Goal: Task Accomplishment & Management: Use online tool/utility

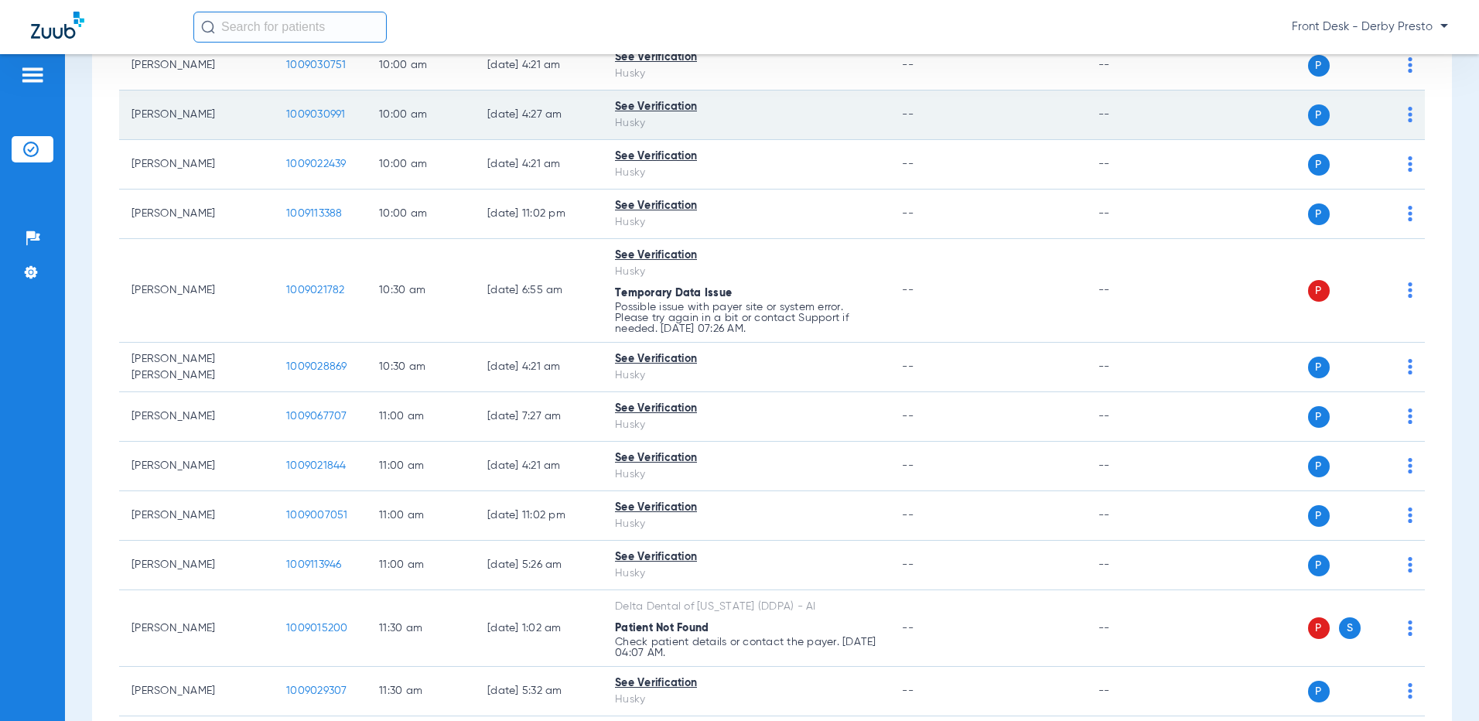
scroll to position [619, 0]
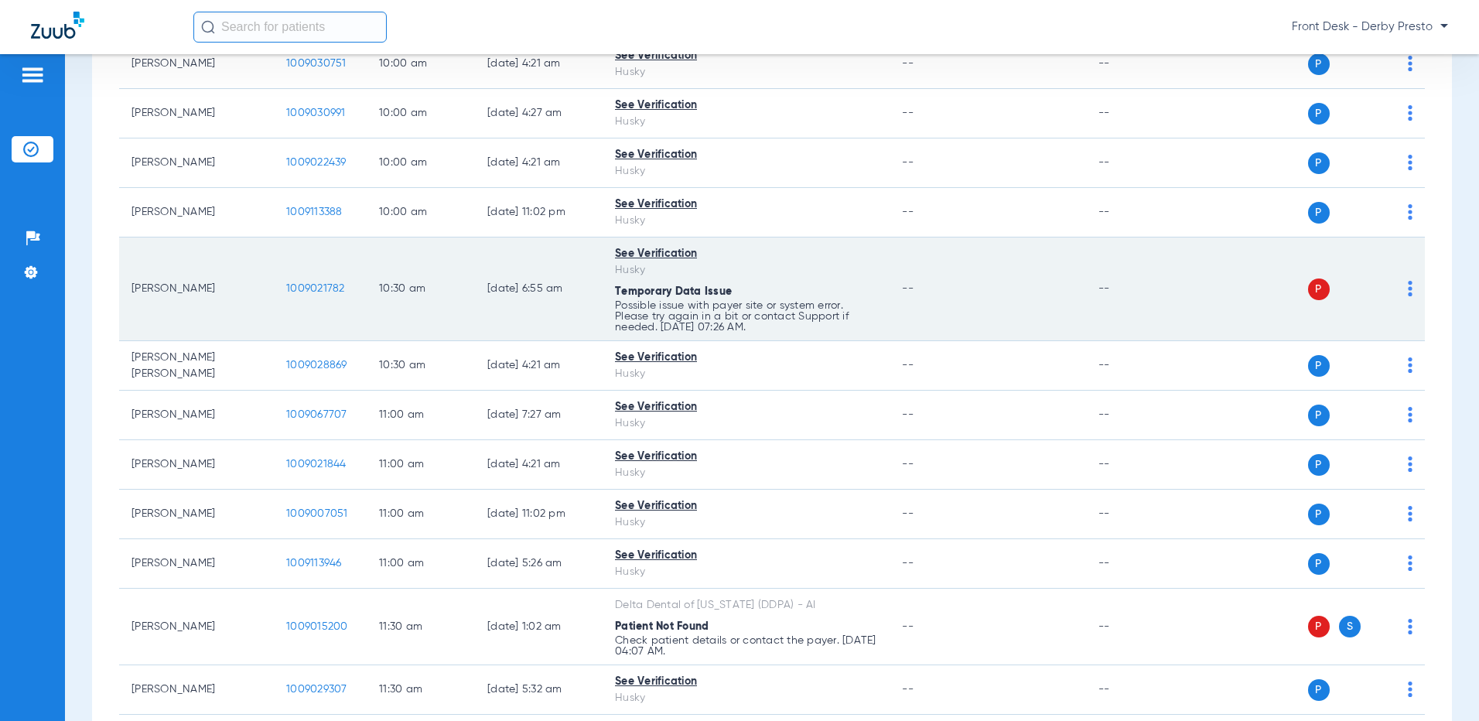
click at [1407, 285] on img at bounding box center [1409, 288] width 5 height 15
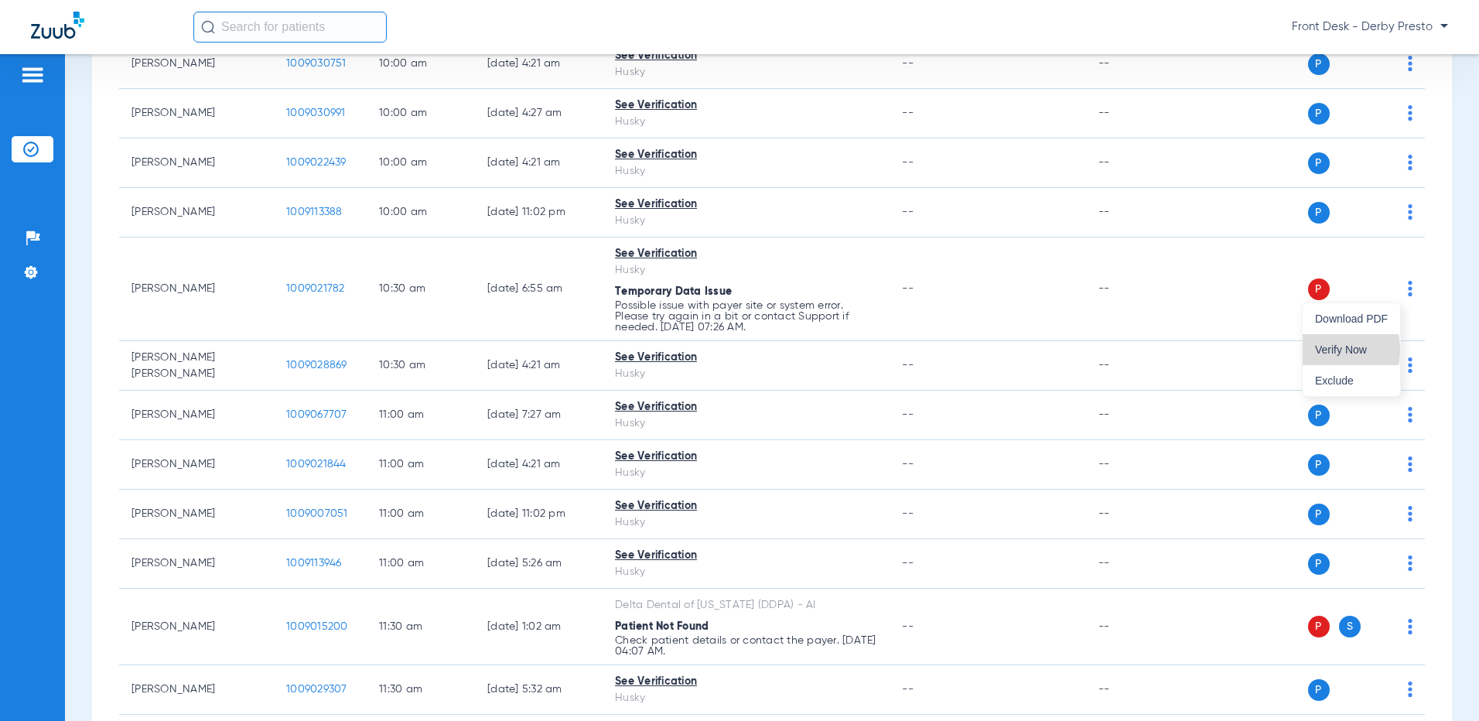
click at [1340, 350] on span "Verify Now" at bounding box center [1351, 349] width 73 height 11
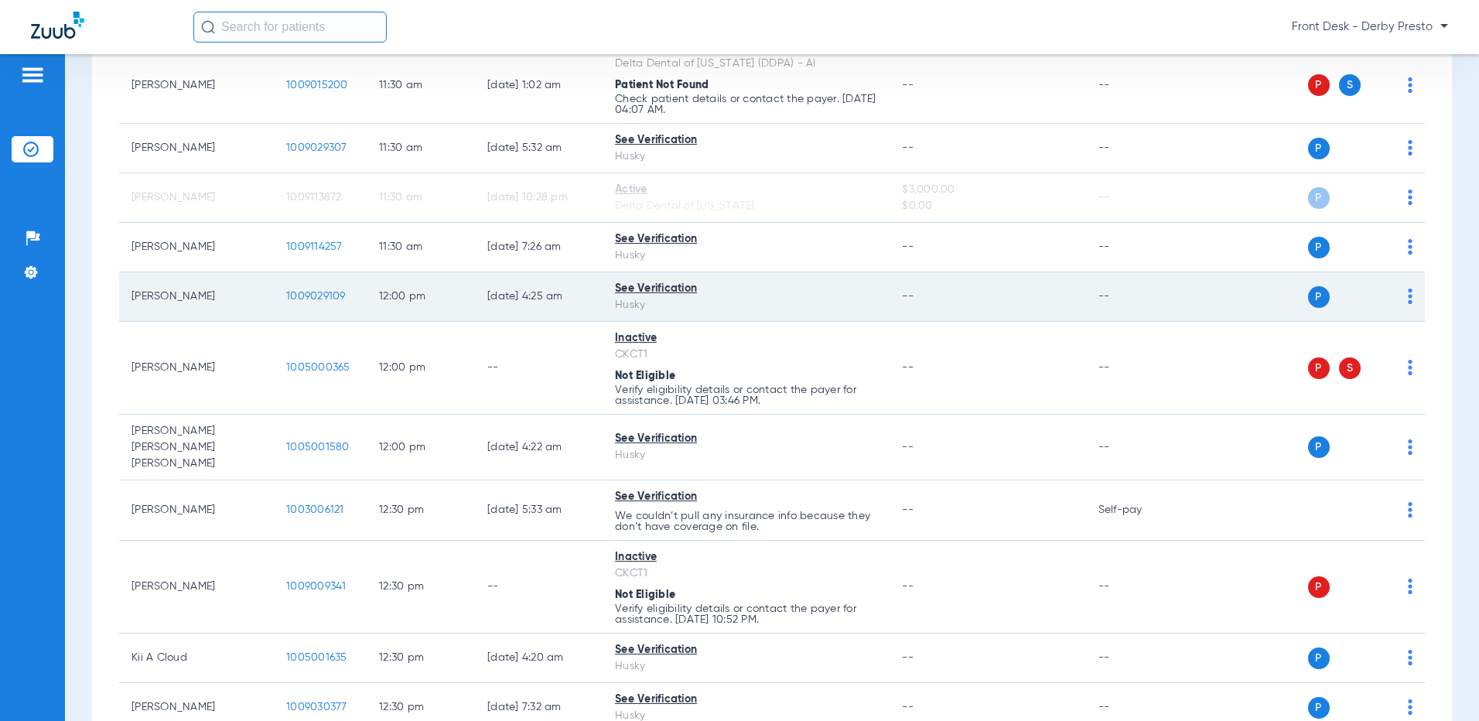
scroll to position [928, 0]
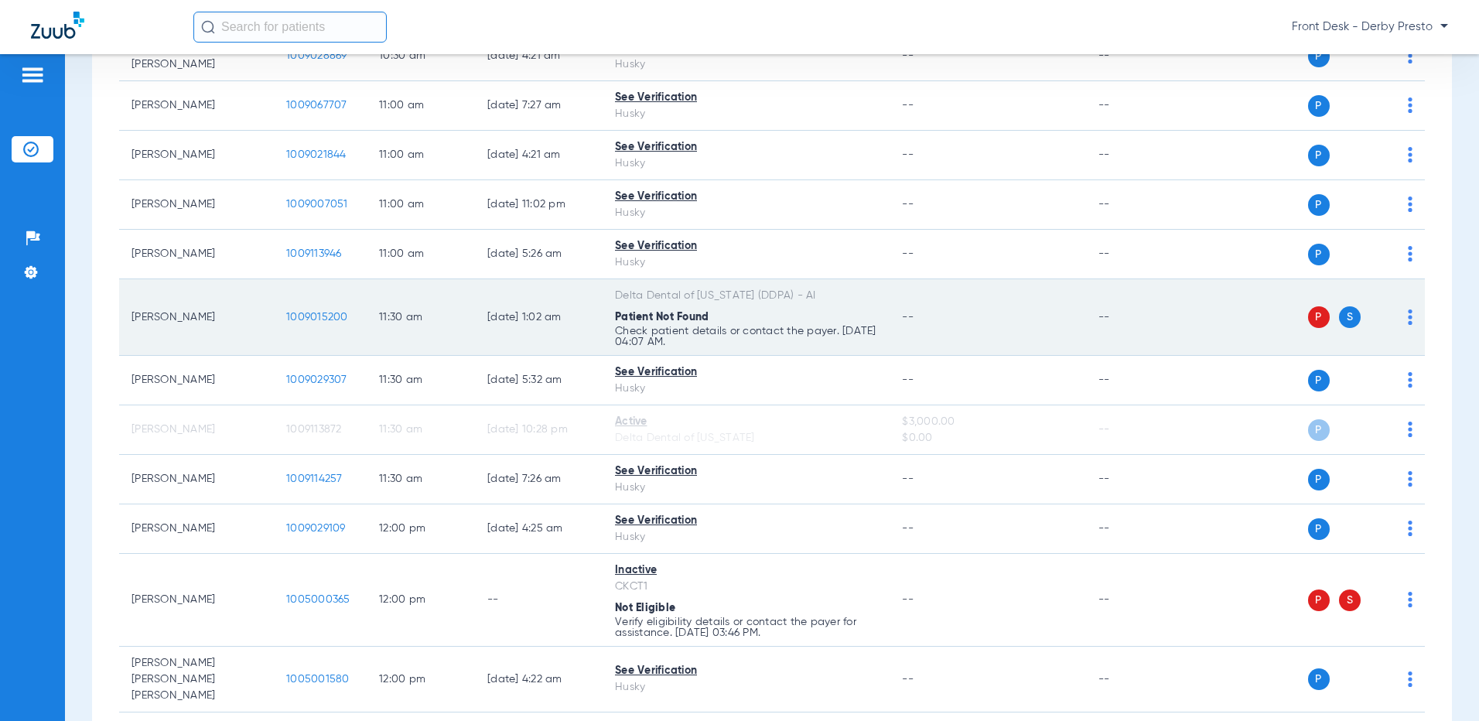
click at [1407, 316] on img at bounding box center [1409, 316] width 5 height 15
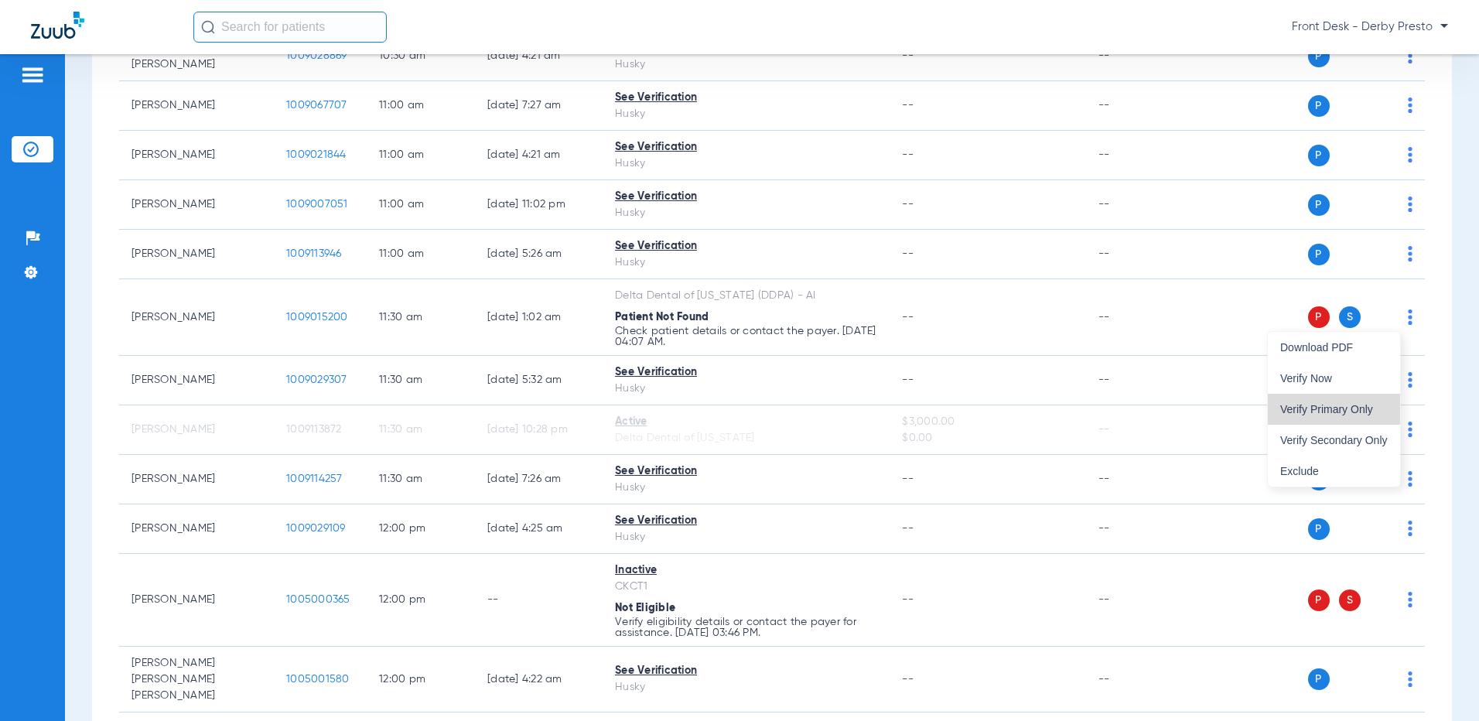
click at [1366, 408] on span "Verify Primary Only" at bounding box center [1333, 409] width 107 height 11
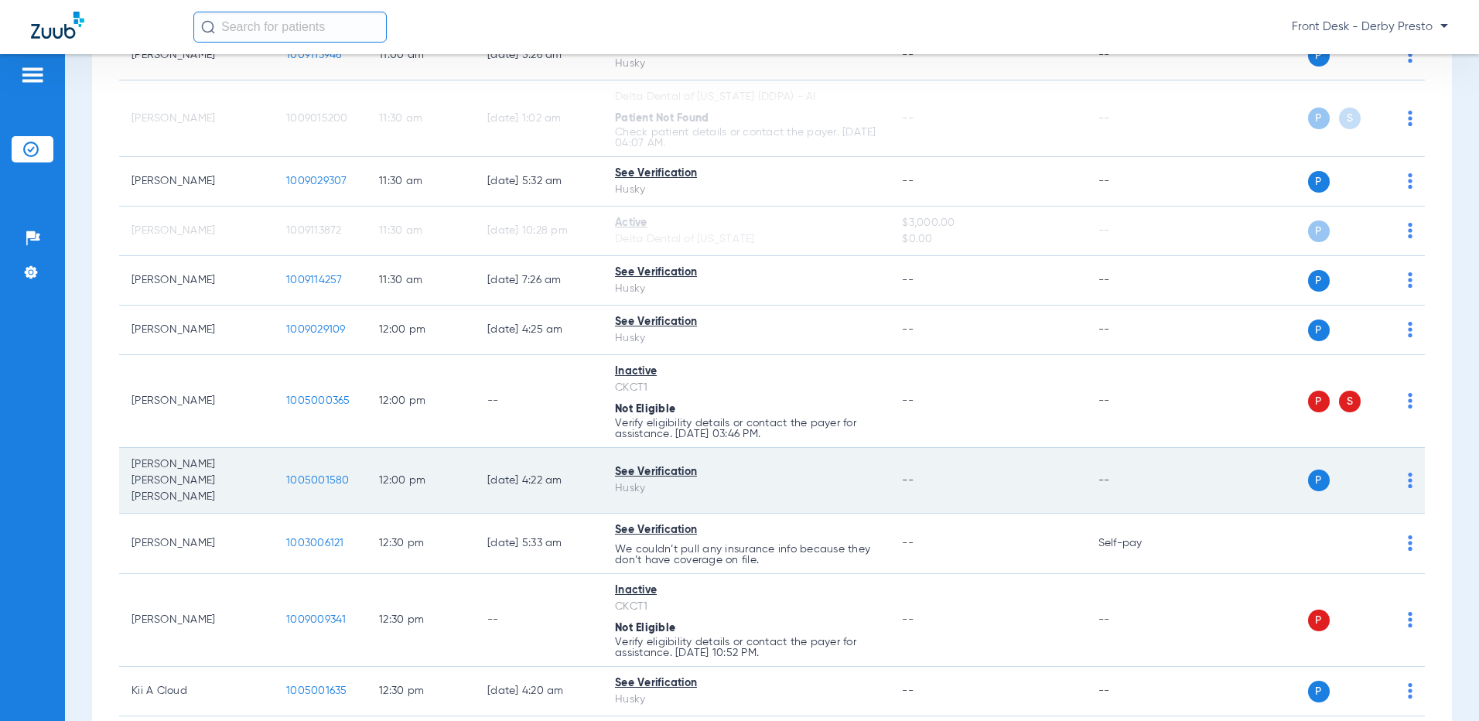
scroll to position [1160, 0]
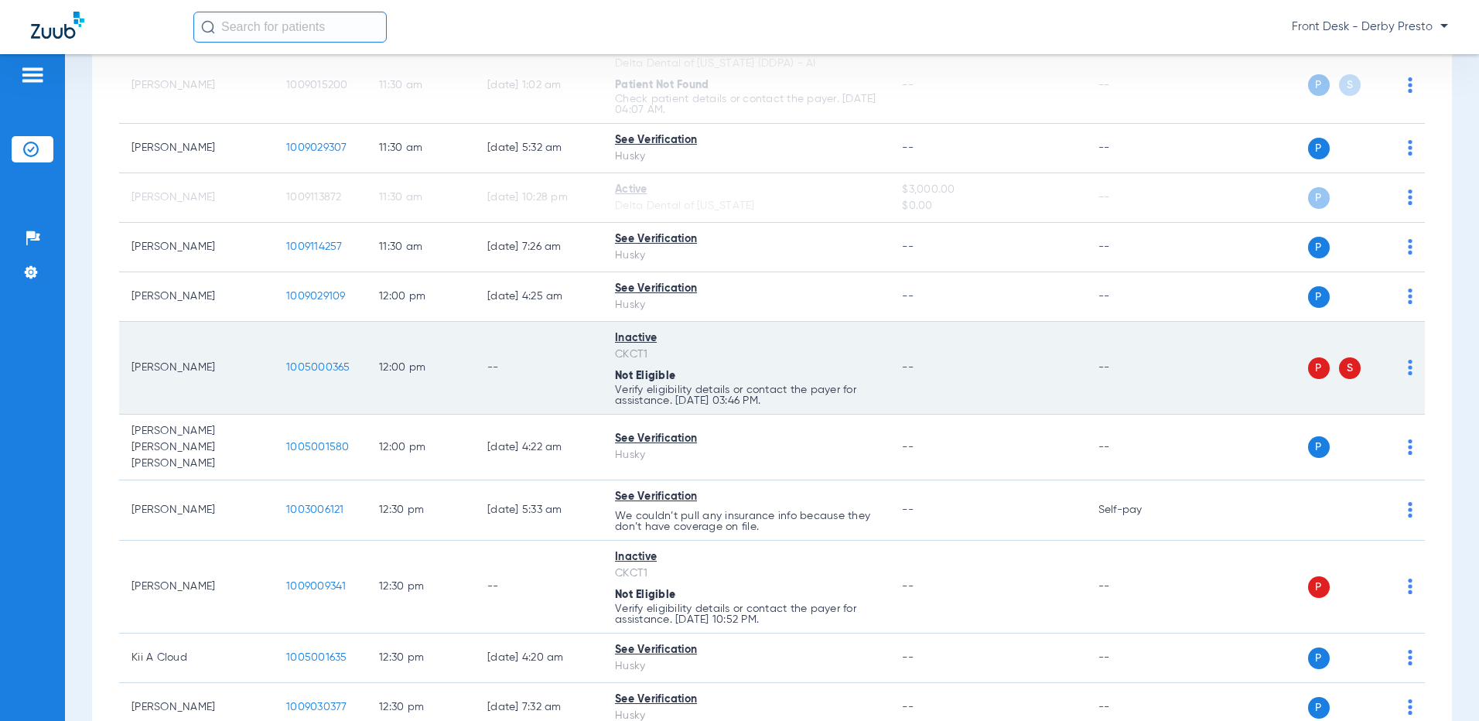
click at [1407, 367] on img at bounding box center [1409, 367] width 5 height 15
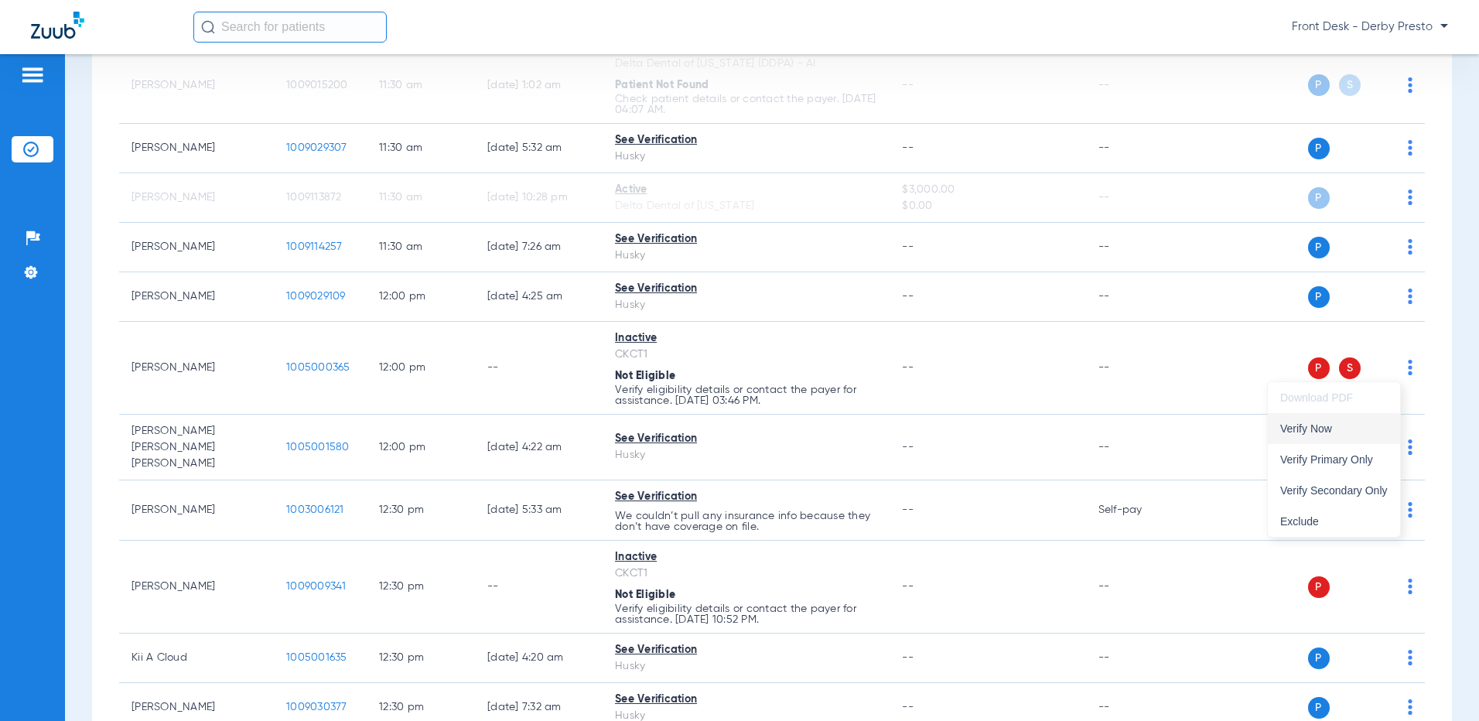
click at [1327, 427] on span "Verify Now" at bounding box center [1333, 428] width 107 height 11
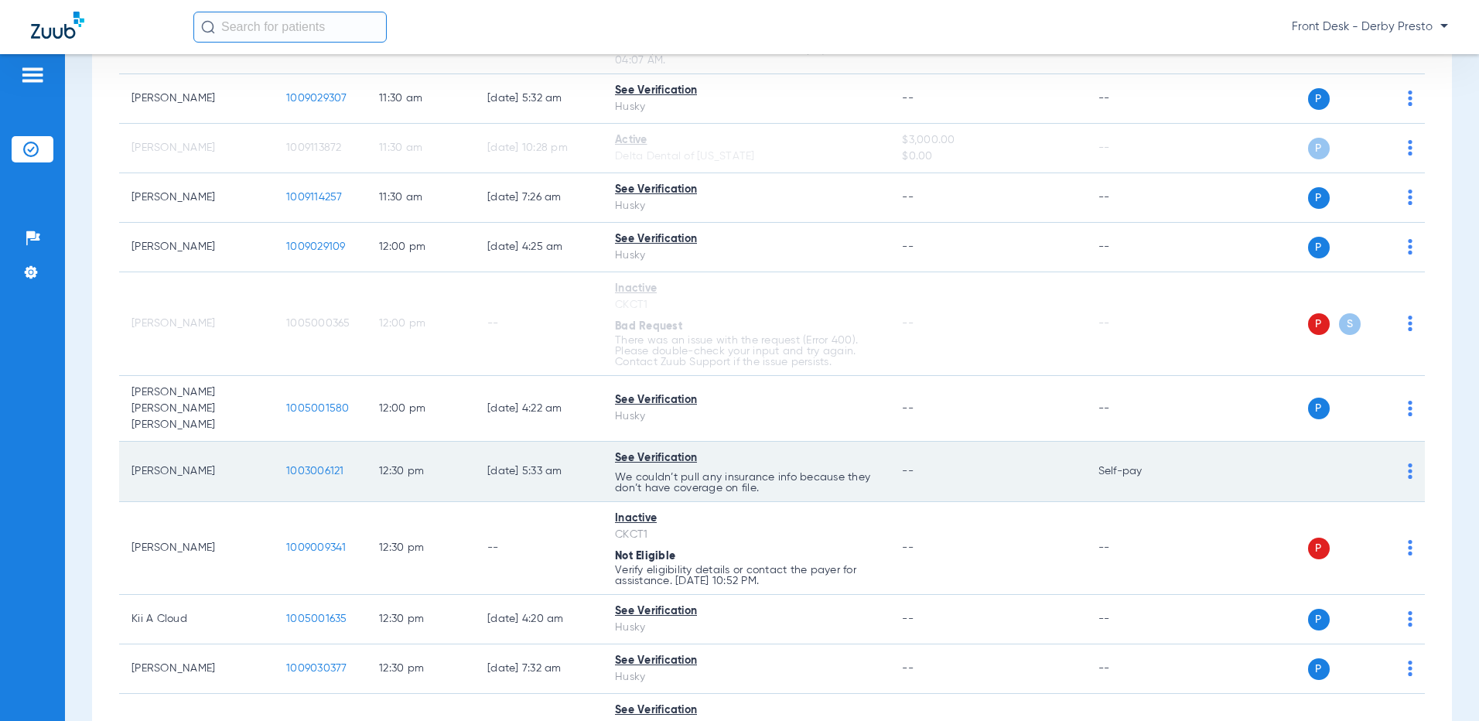
scroll to position [1237, 0]
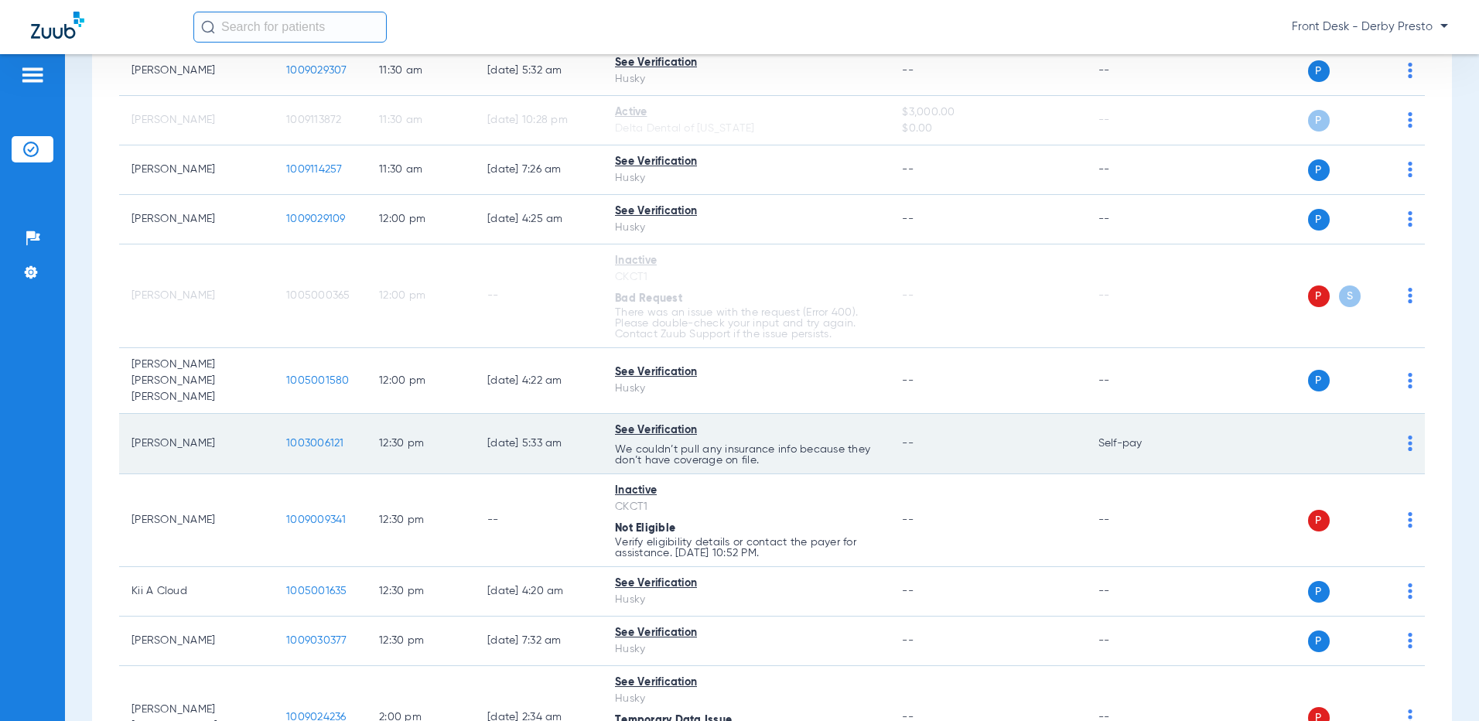
click at [1407, 435] on img at bounding box center [1409, 442] width 5 height 15
click at [1396, 428] on div at bounding box center [739, 360] width 1479 height 721
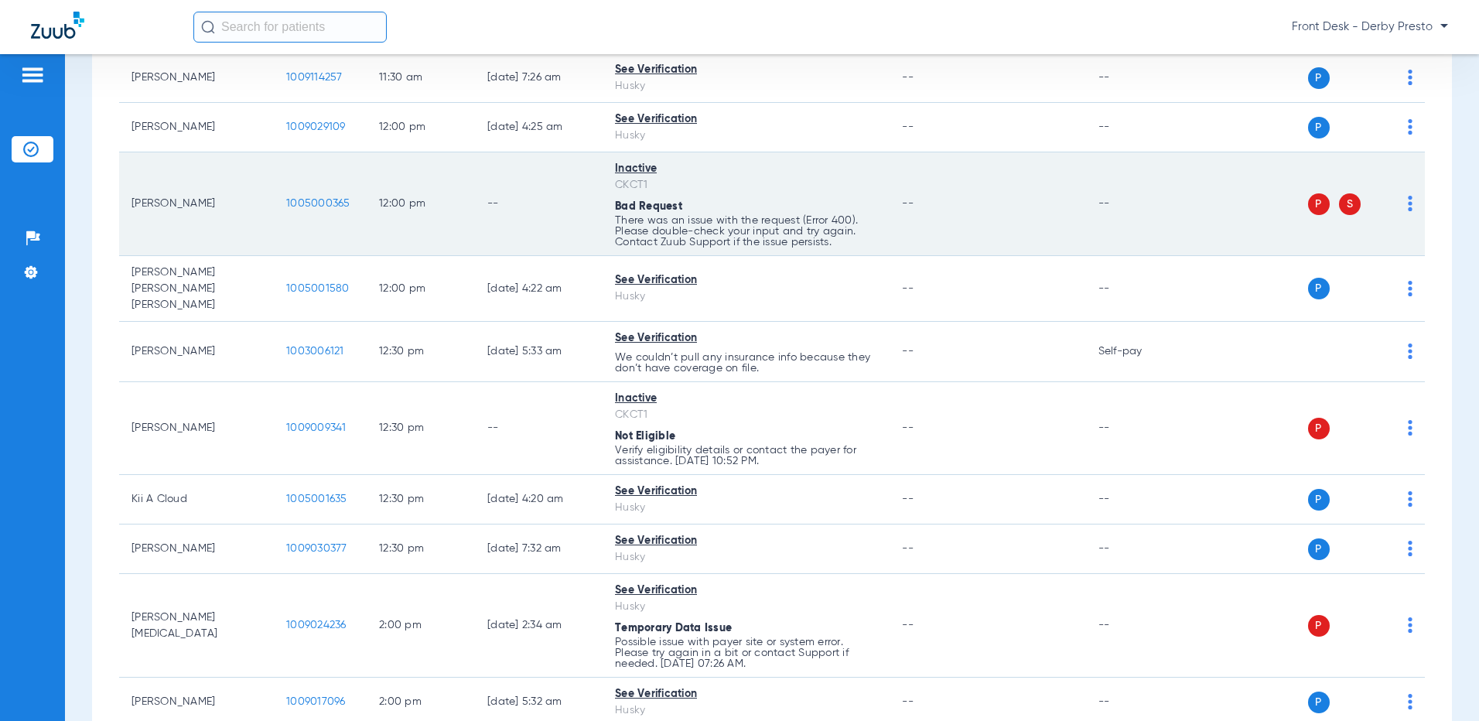
scroll to position [1315, 0]
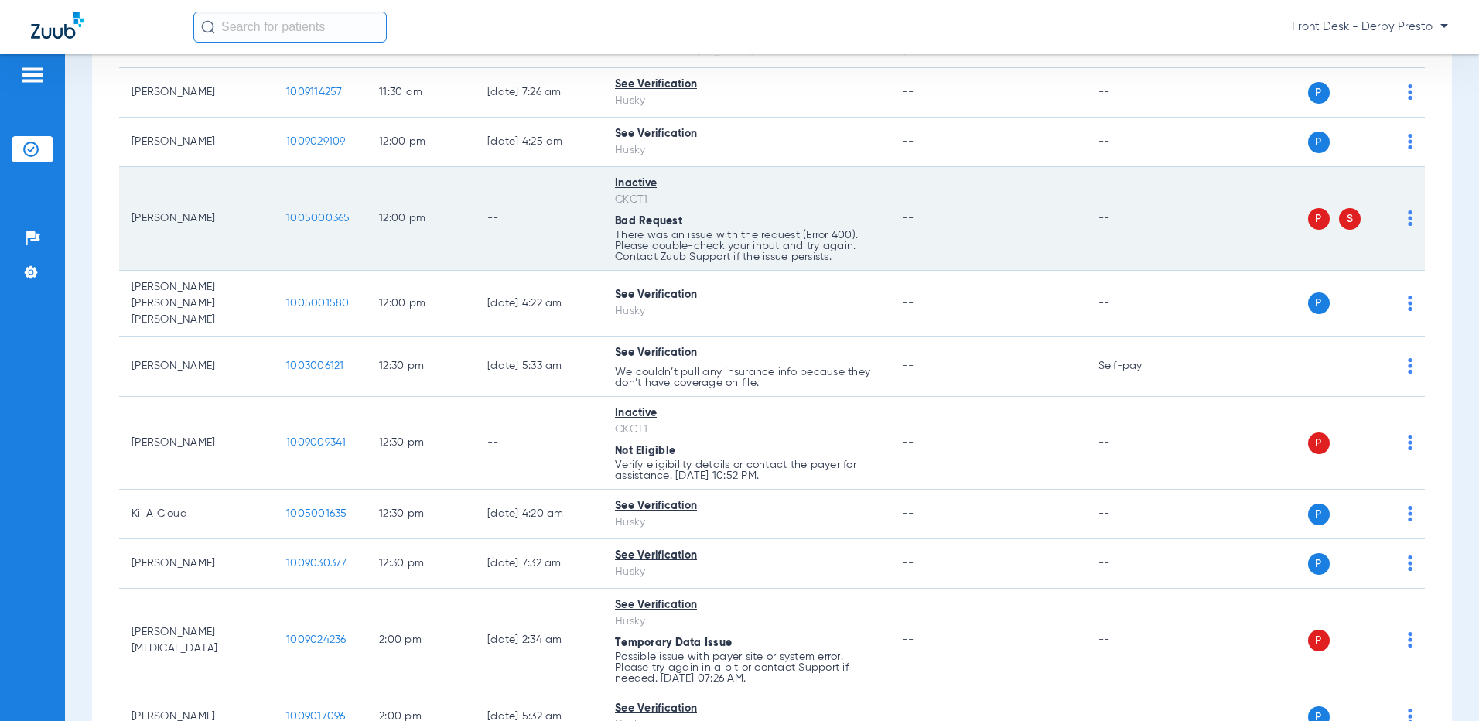
click at [1403, 217] on td "P S" at bounding box center [1307, 219] width 234 height 104
click at [1394, 215] on div "P S" at bounding box center [1301, 219] width 222 height 22
click at [1407, 217] on img at bounding box center [1409, 217] width 5 height 15
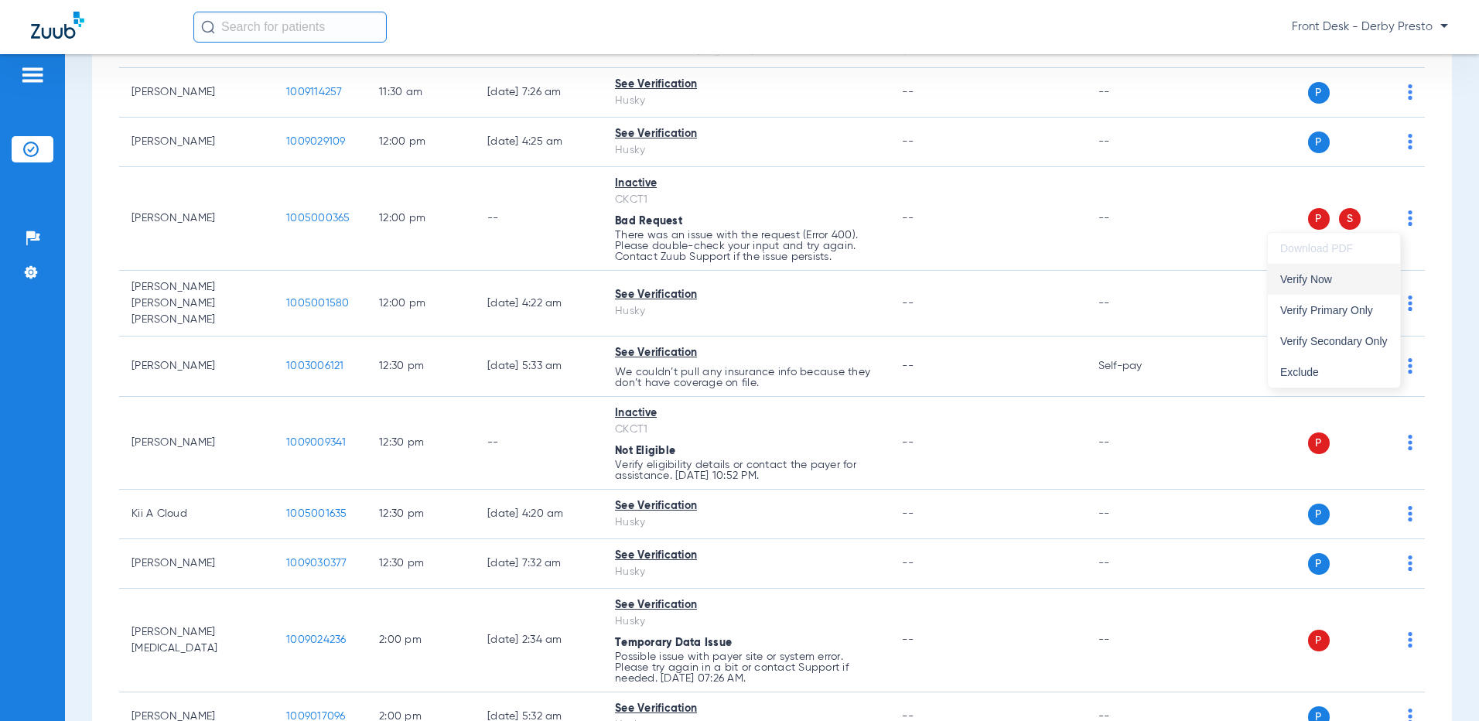
click at [1325, 278] on span "Verify Now" at bounding box center [1333, 279] width 107 height 11
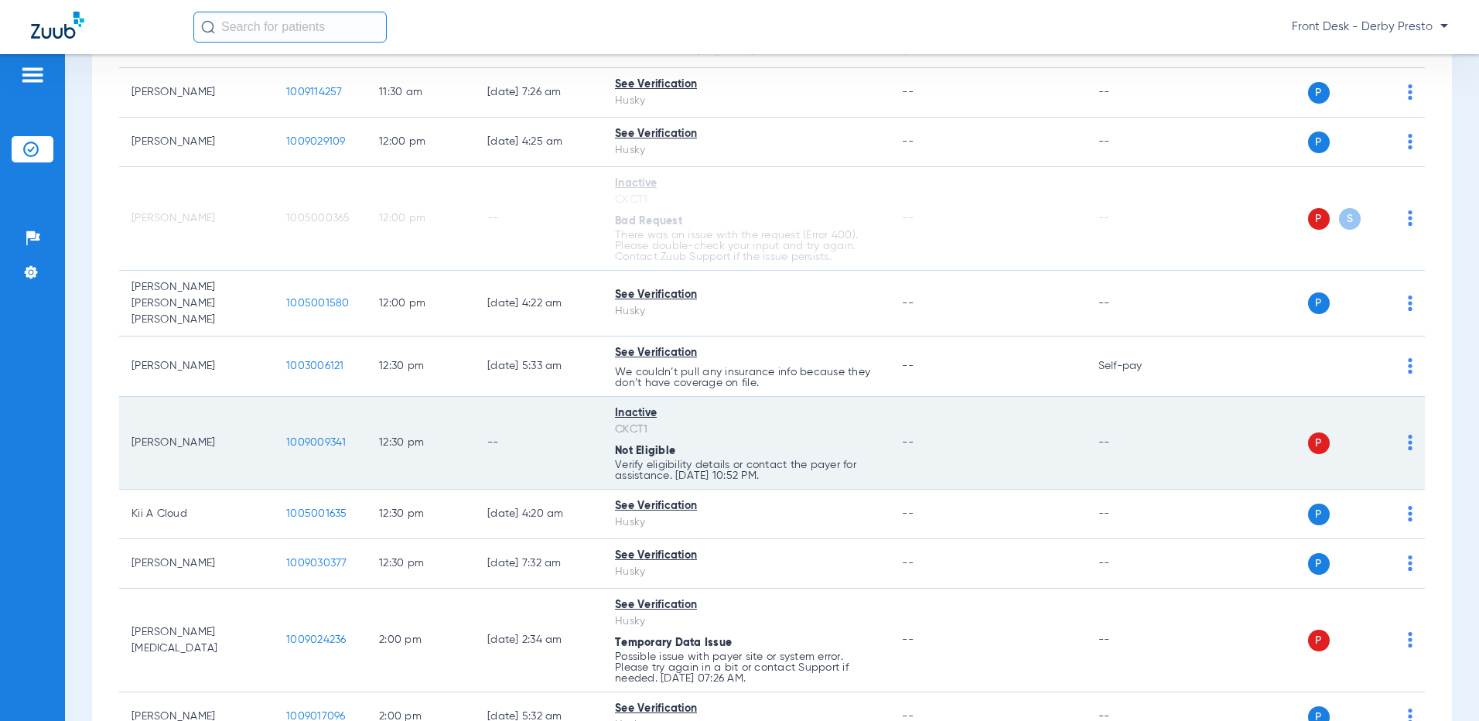
click at [1407, 435] on img at bounding box center [1409, 442] width 5 height 15
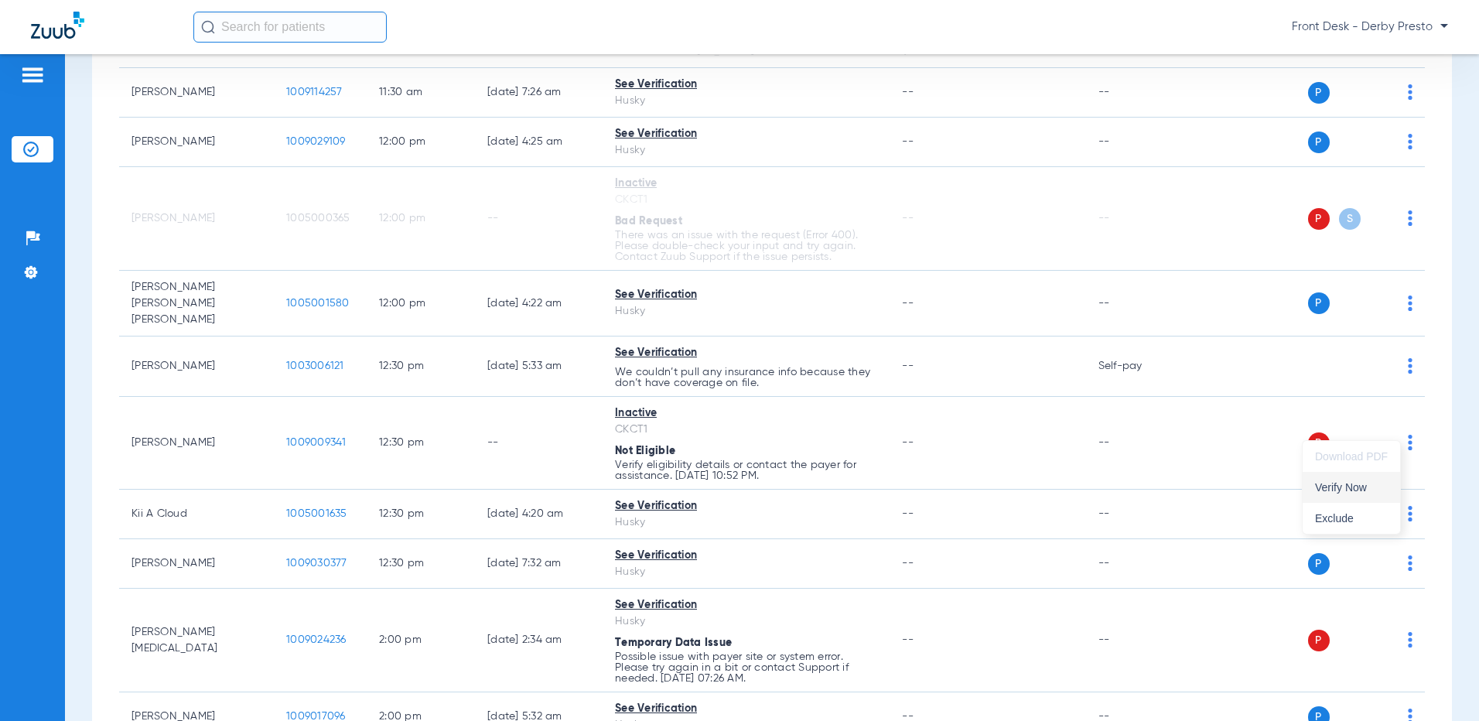
click at [1347, 482] on span "Verify Now" at bounding box center [1351, 487] width 73 height 11
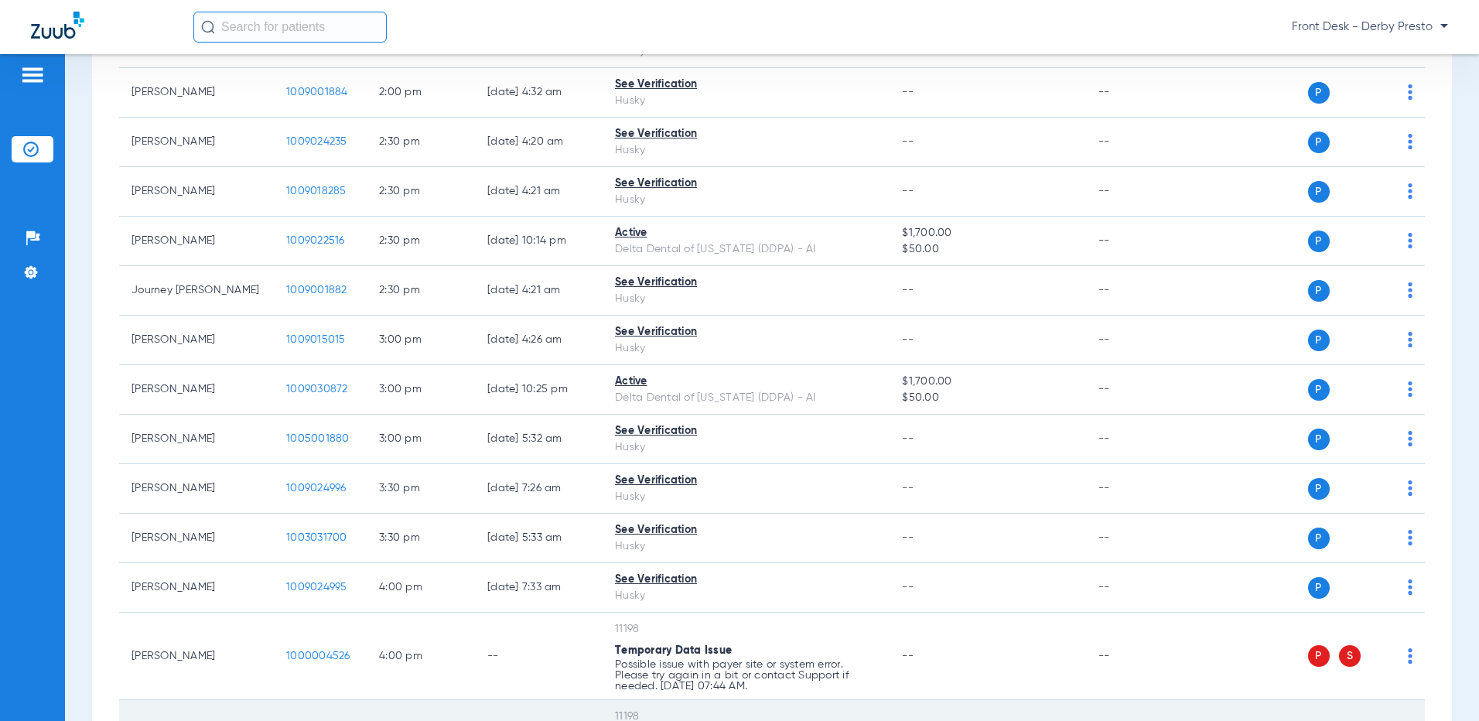
scroll to position [2087, 0]
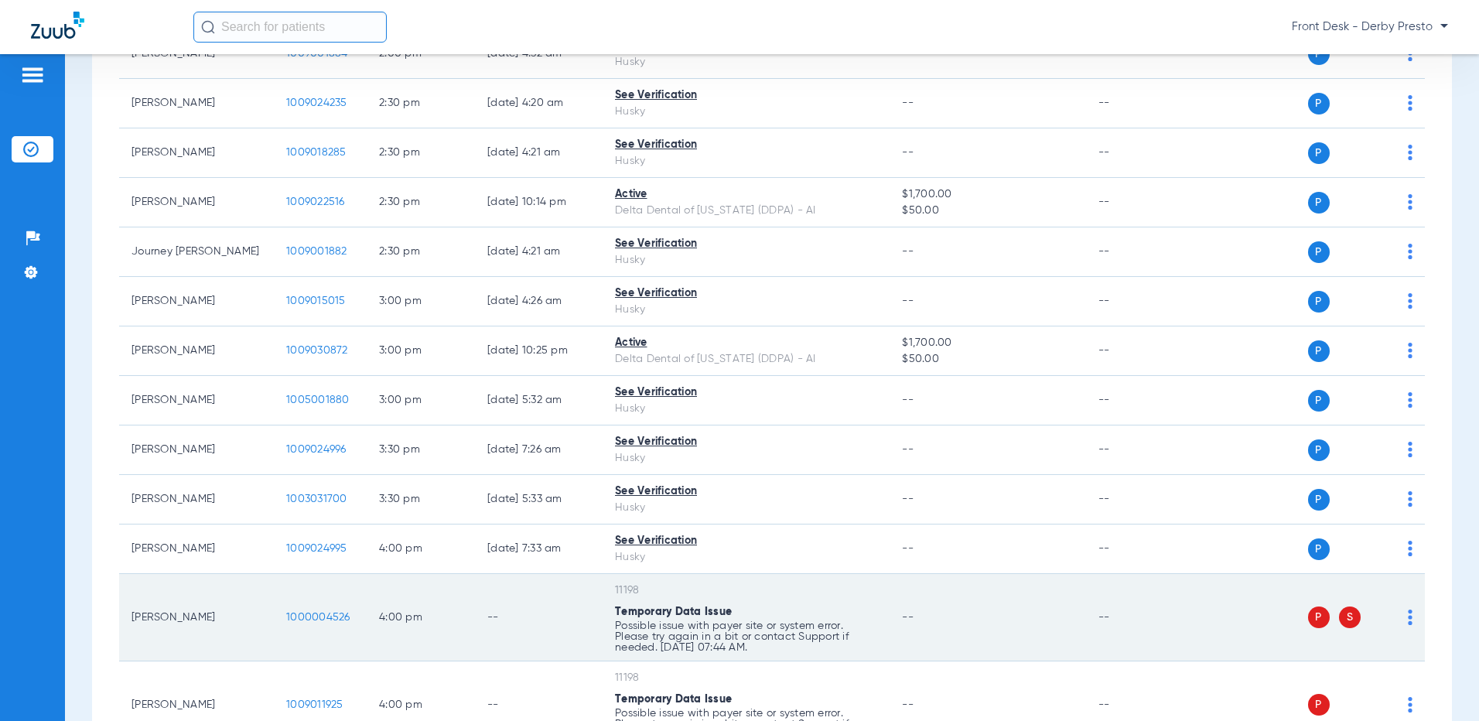
click at [1401, 599] on td "P S" at bounding box center [1307, 617] width 234 height 87
click at [1407, 609] on img at bounding box center [1409, 616] width 5 height 15
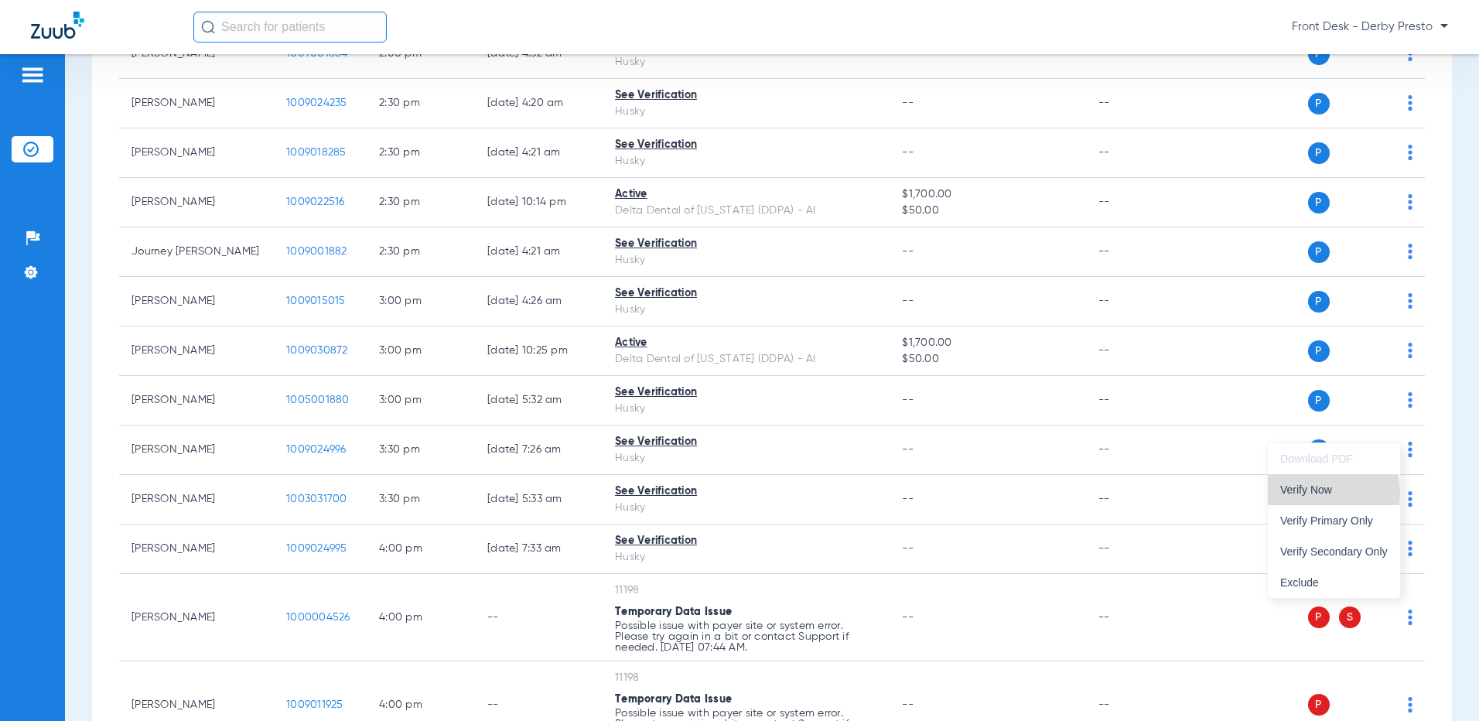
click at [1332, 492] on span "Verify Now" at bounding box center [1333, 489] width 107 height 11
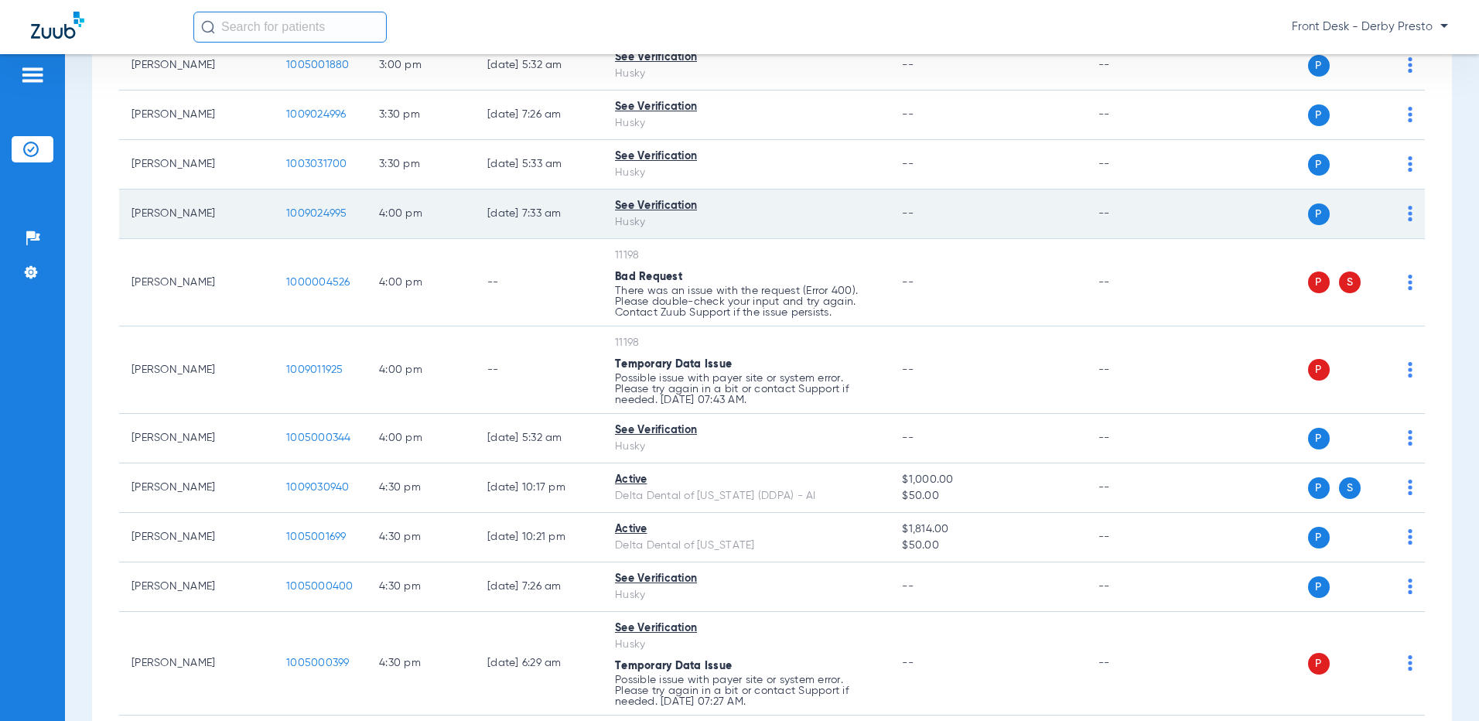
scroll to position [2499, 0]
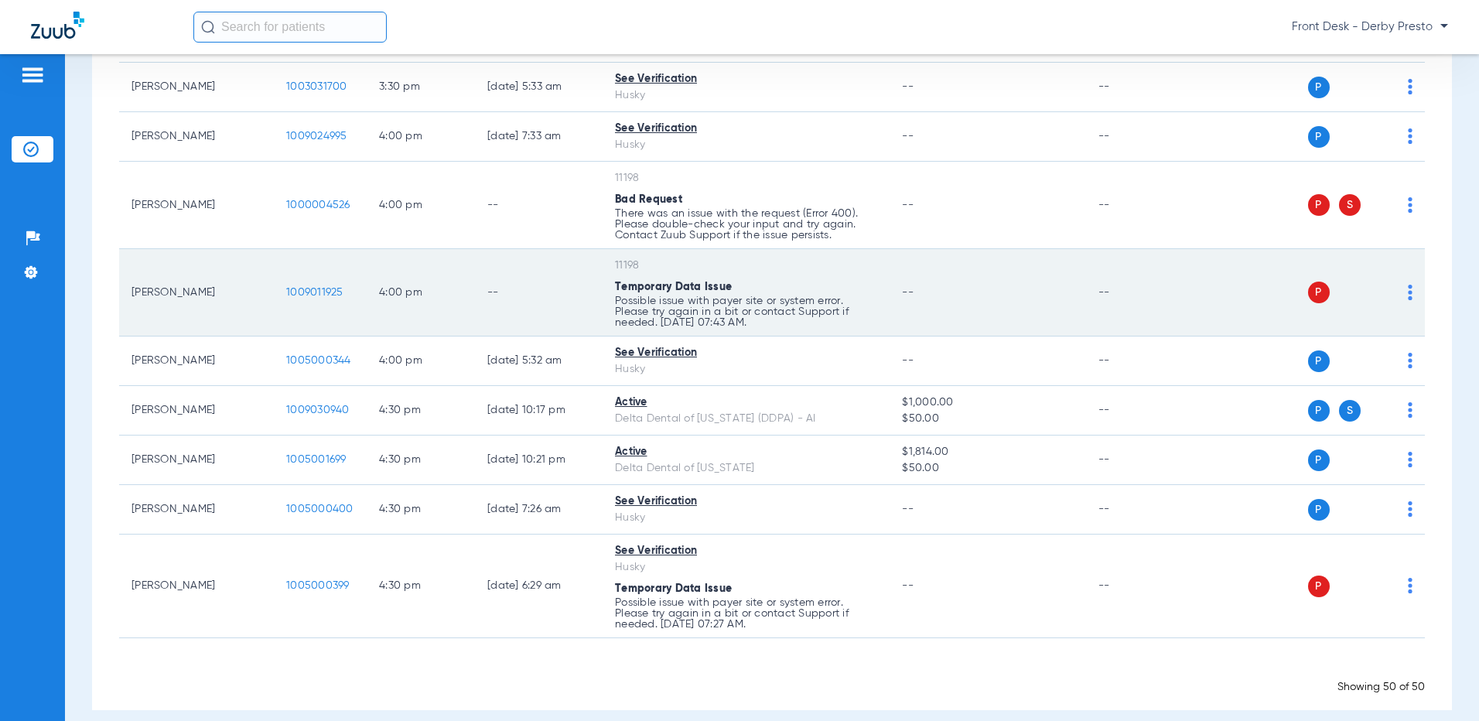
click at [1407, 285] on img at bounding box center [1409, 292] width 5 height 15
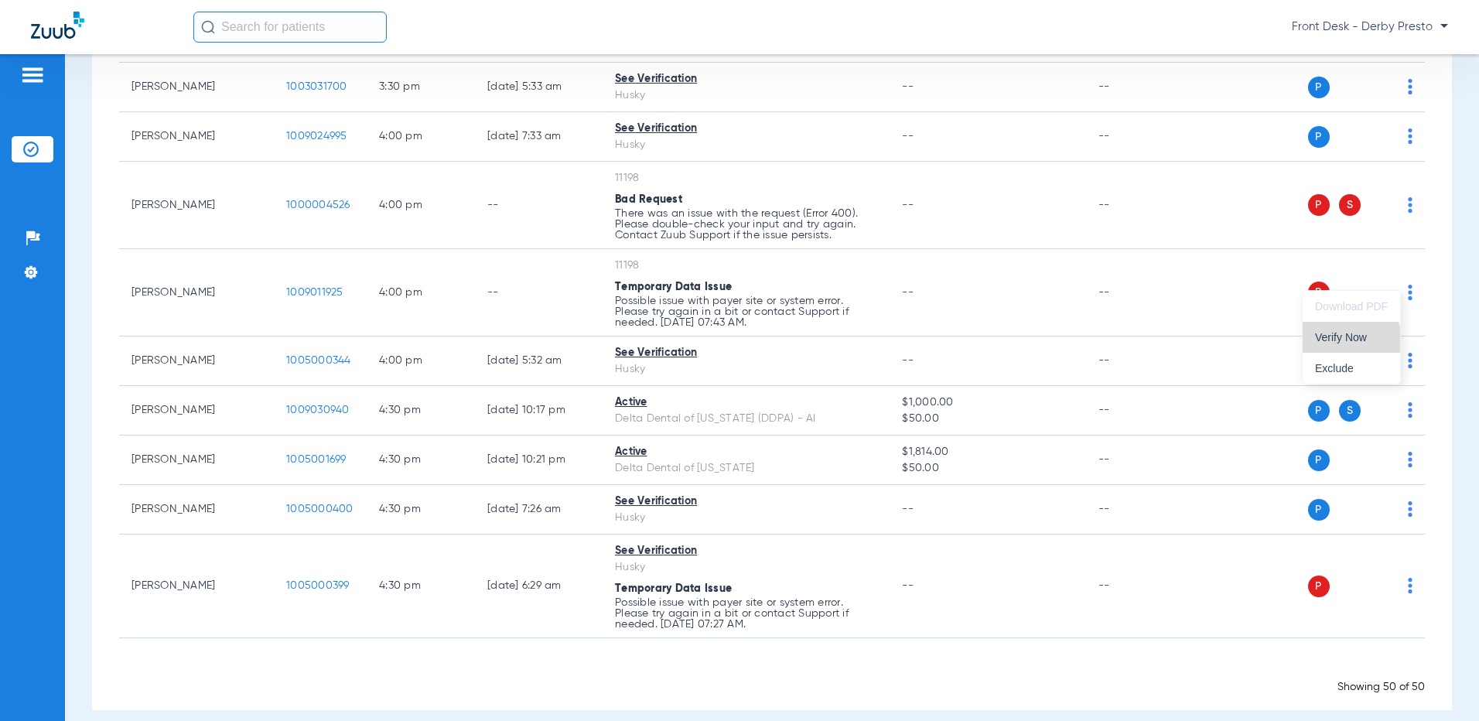
click at [1349, 343] on span "Verify Now" at bounding box center [1351, 337] width 73 height 11
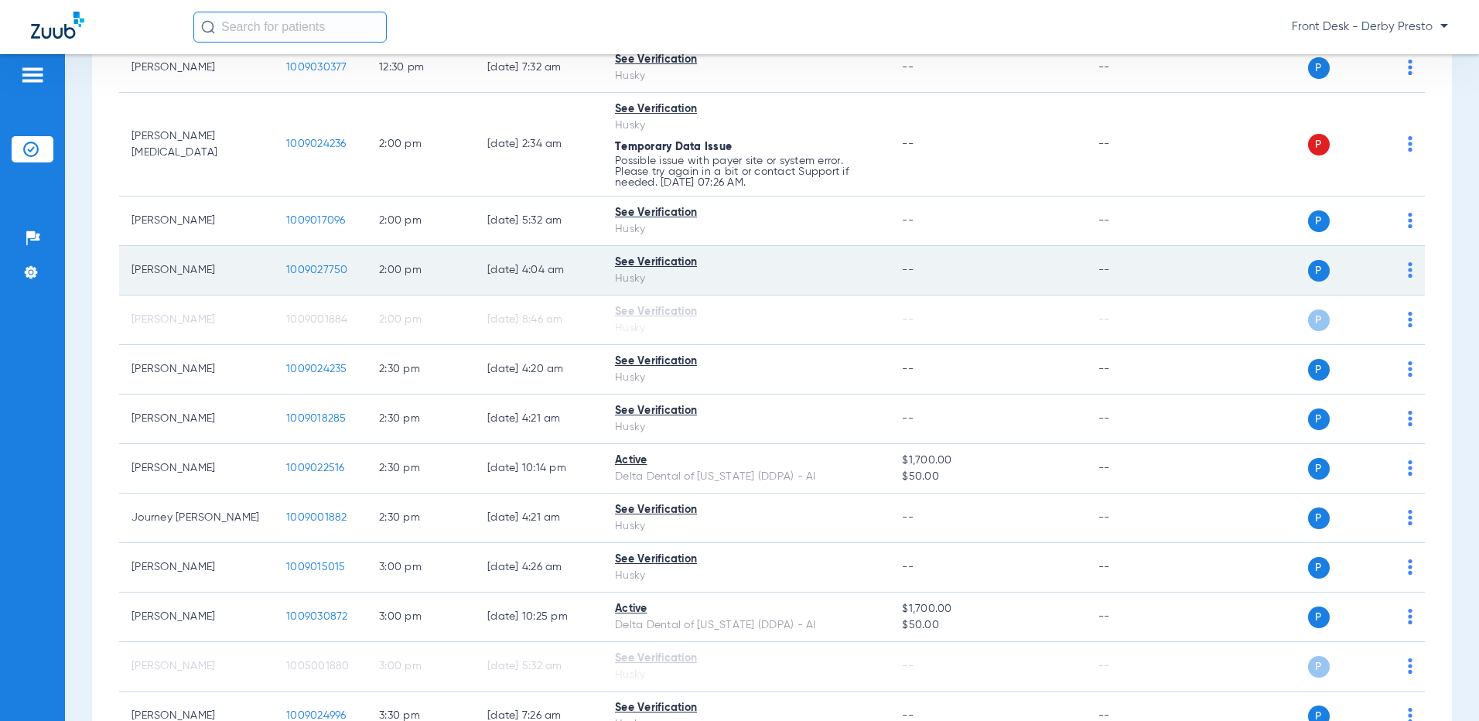
scroll to position [1803, 0]
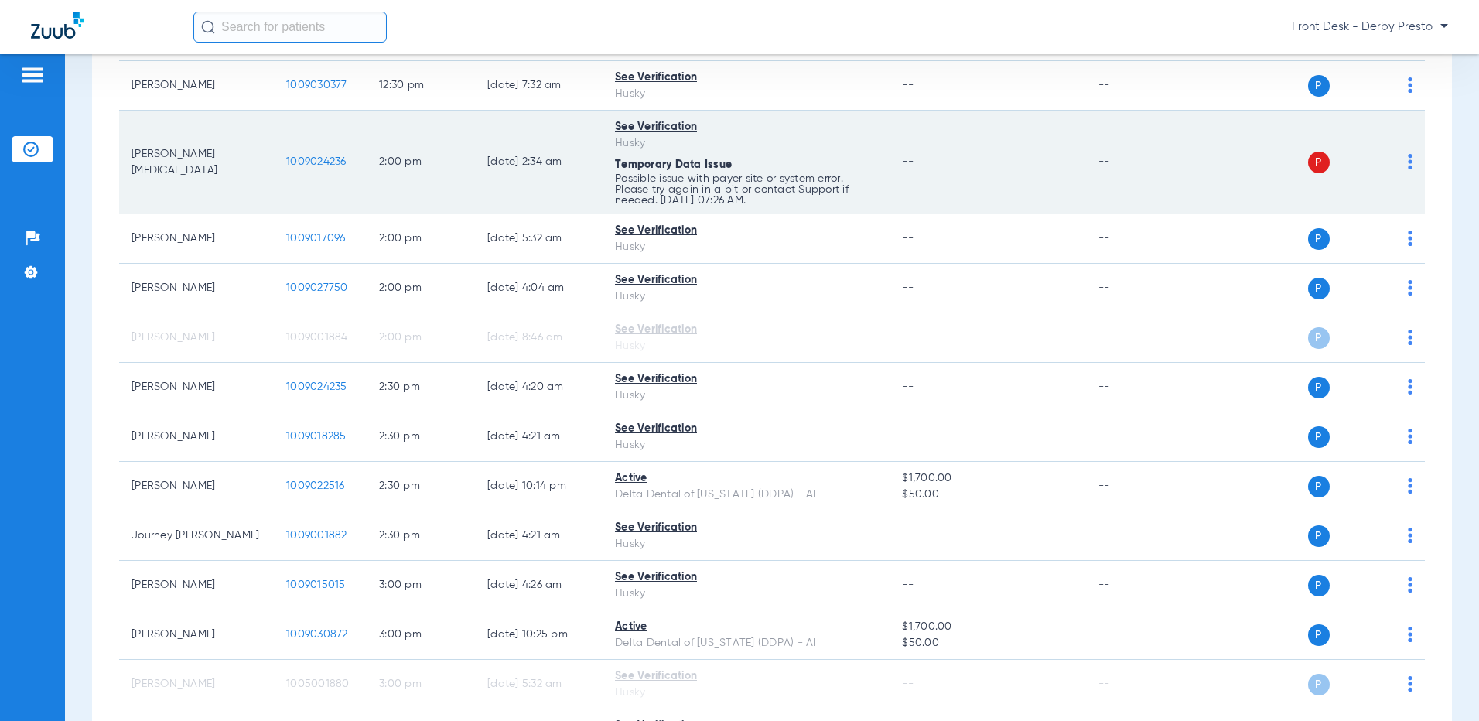
drag, startPoint x: 1390, startPoint y: 150, endPoint x: 1405, endPoint y: 145, distance: 15.4
click at [1393, 152] on div "P S" at bounding box center [1301, 163] width 222 height 22
drag, startPoint x: 1405, startPoint y: 145, endPoint x: 1395, endPoint y: 145, distance: 10.1
click at [1400, 145] on td "P S" at bounding box center [1307, 163] width 234 height 104
click at [1395, 152] on div "P S" at bounding box center [1301, 163] width 222 height 22
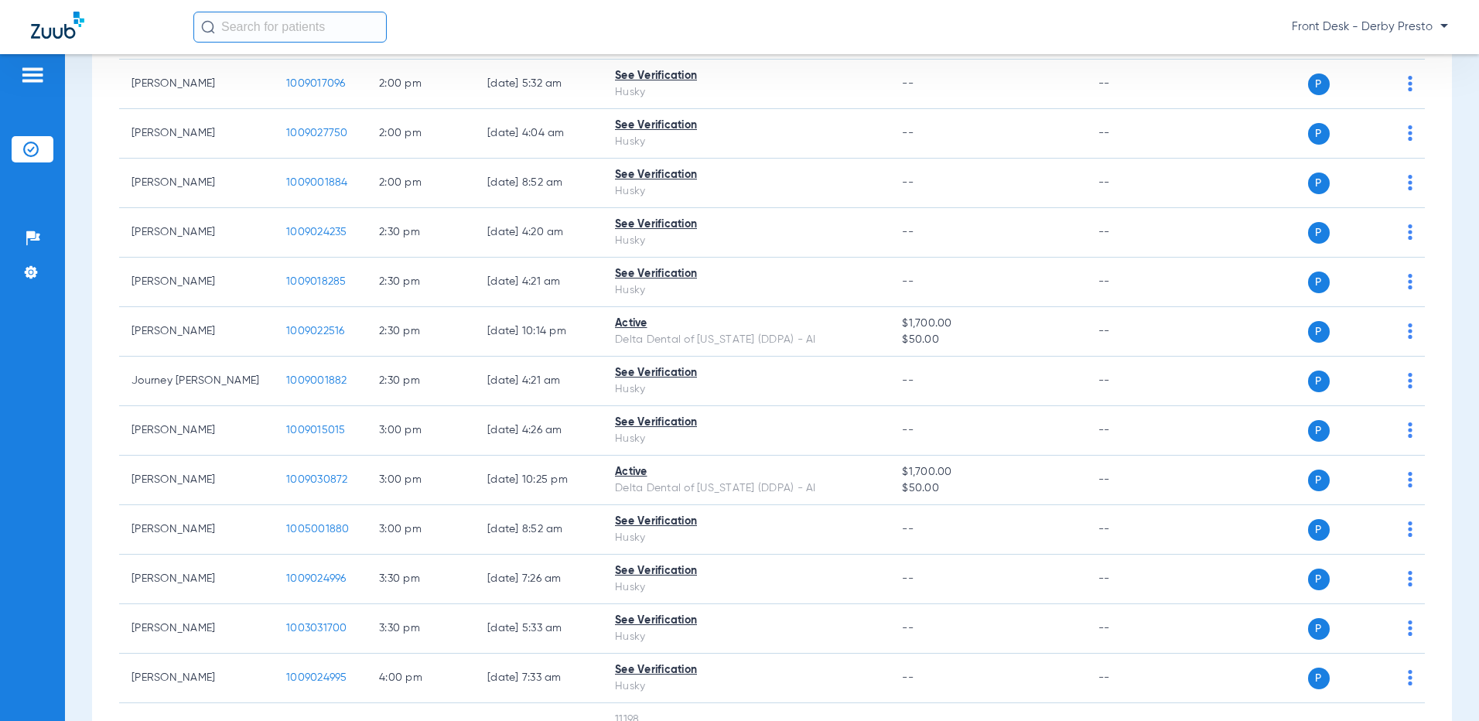
scroll to position [2113, 0]
